Goal: Browse casually

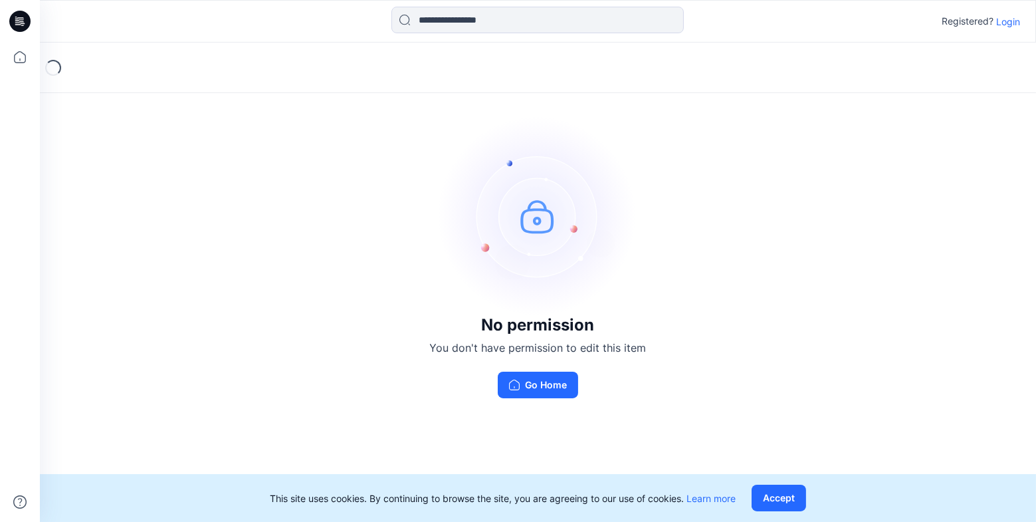
click at [1007, 15] on p "Login" at bounding box center [1009, 22] width 24 height 14
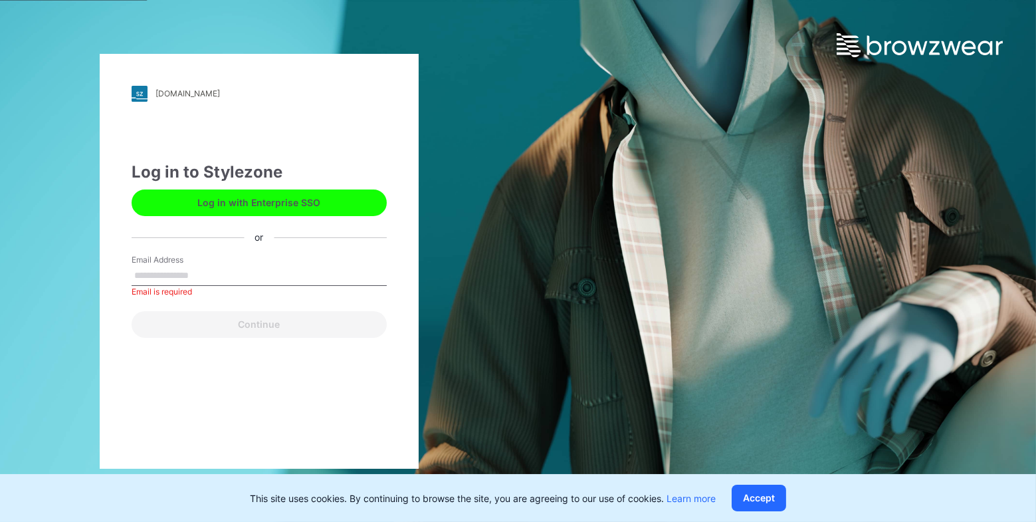
click at [346, 187] on div "Log in with Enterprise SSO" at bounding box center [259, 200] width 255 height 32
click at [344, 201] on button "Log in with Enterprise SSO" at bounding box center [259, 202] width 255 height 27
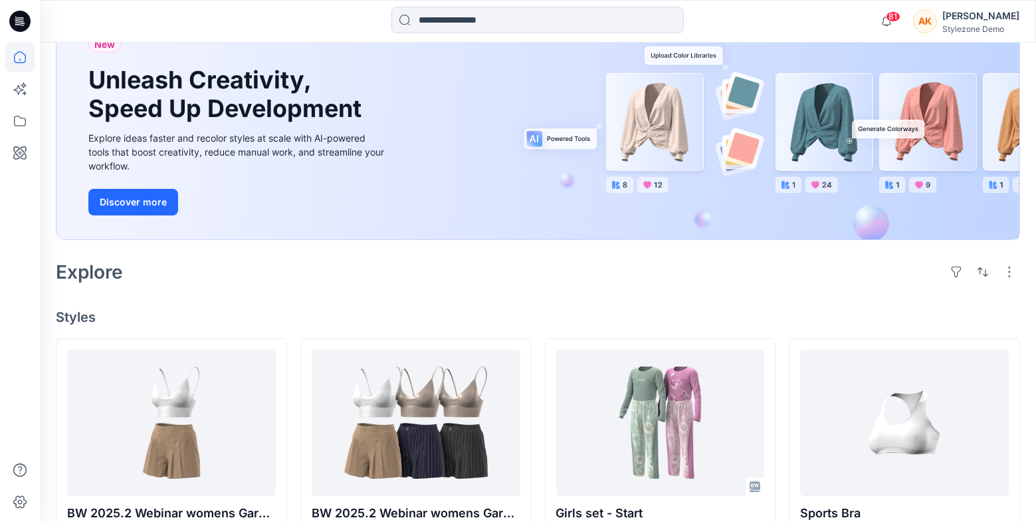
scroll to position [111, 0]
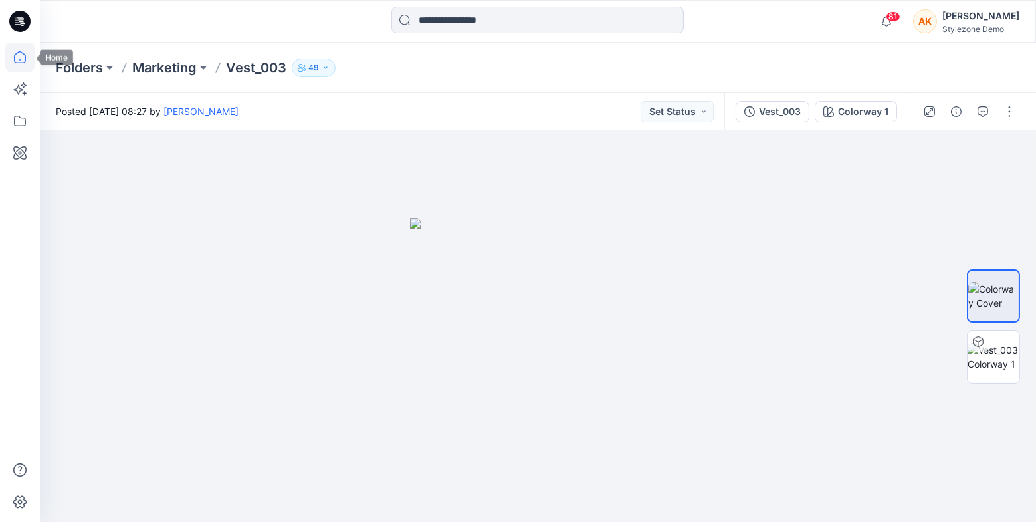
click at [17, 57] on icon at bounding box center [19, 57] width 29 height 29
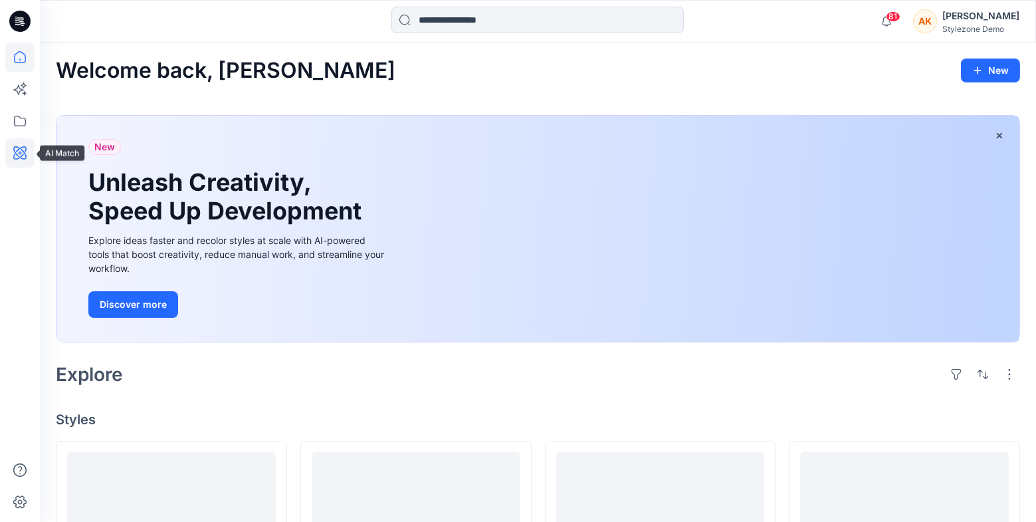
click at [13, 165] on icon at bounding box center [19, 152] width 29 height 29
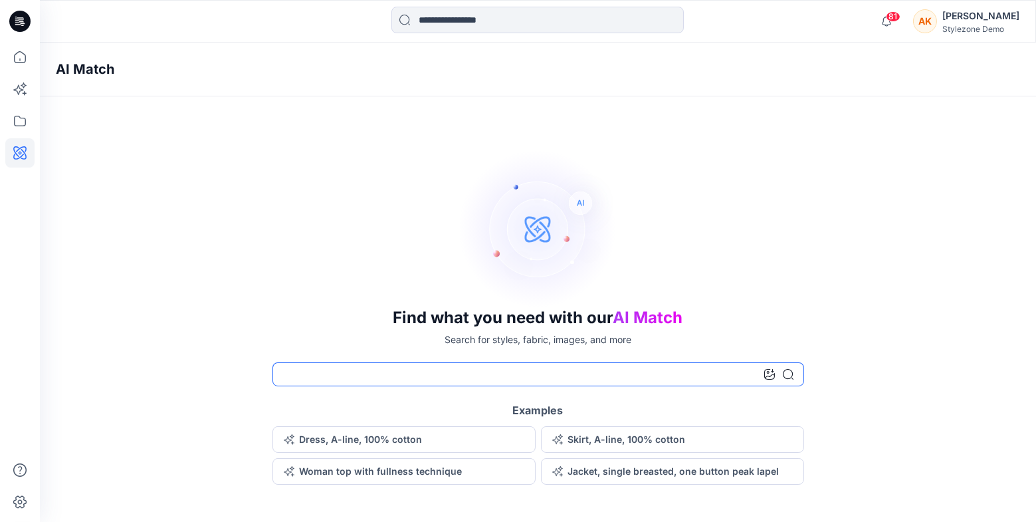
click at [360, 376] on input at bounding box center [539, 374] width 532 height 24
type input "***"
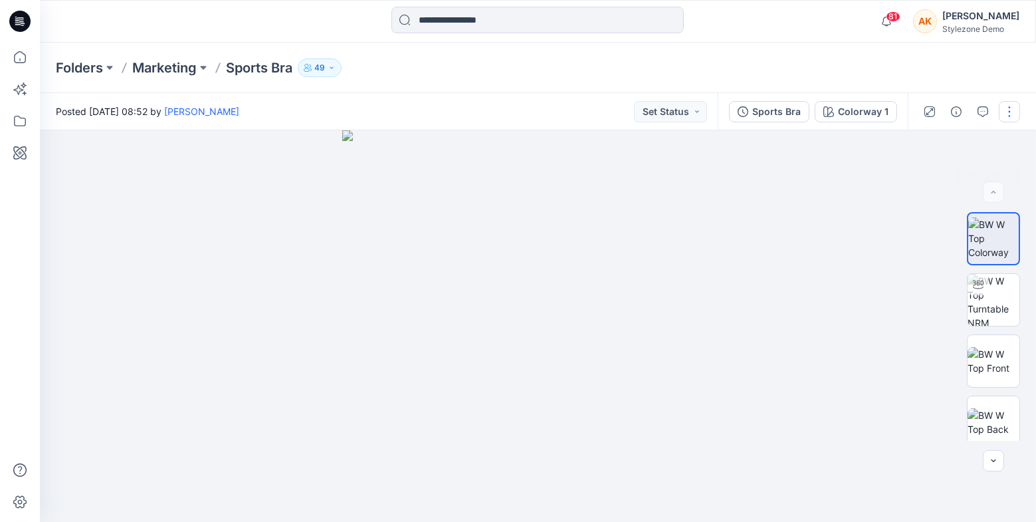
click at [1013, 110] on button "button" at bounding box center [1009, 111] width 21 height 21
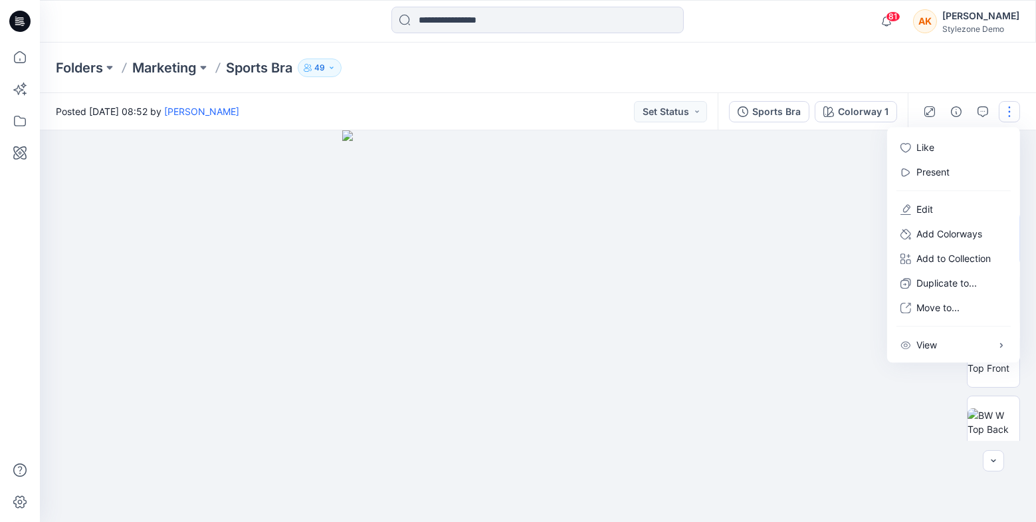
click at [807, 281] on div at bounding box center [538, 326] width 997 height 392
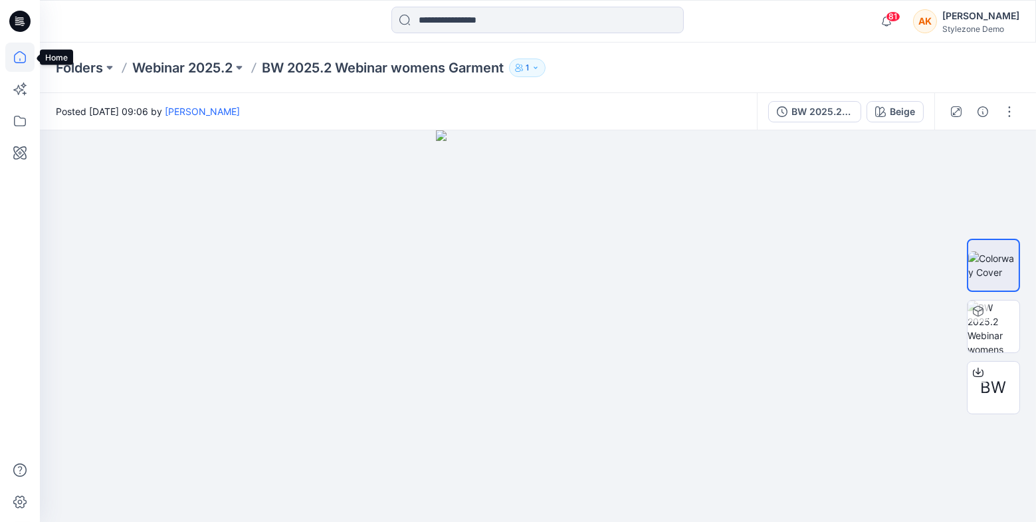
click at [23, 64] on icon at bounding box center [19, 57] width 29 height 29
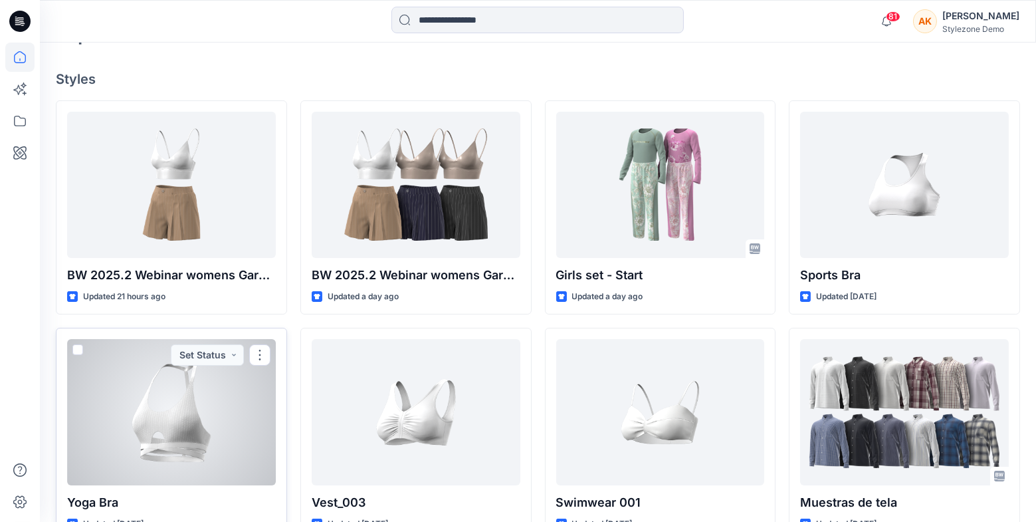
scroll to position [342, 0]
